Goal: Information Seeking & Learning: Understand process/instructions

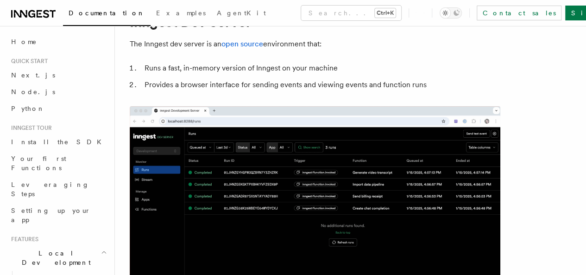
scroll to position [48, 0]
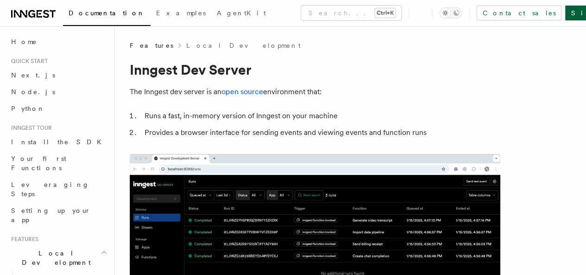
click at [565, 9] on link "Sign Up" at bounding box center [595, 13] width 61 height 15
